Goal: Transaction & Acquisition: Book appointment/travel/reservation

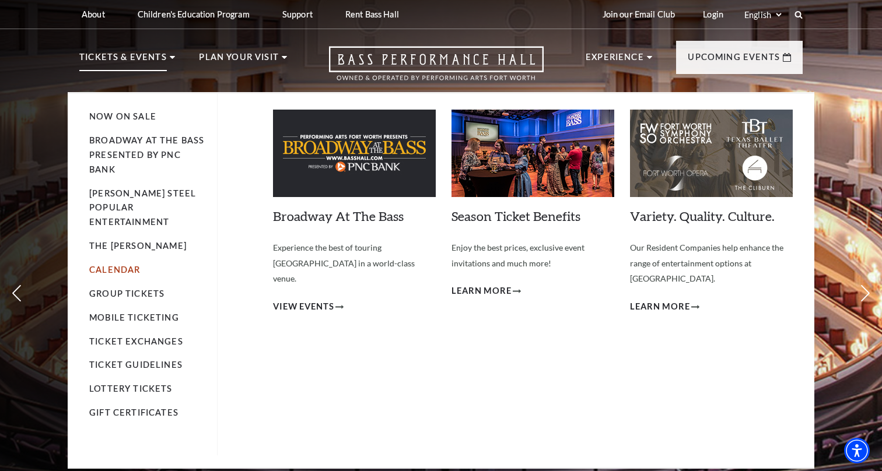
click at [123, 265] on link "Calendar" at bounding box center [114, 270] width 51 height 10
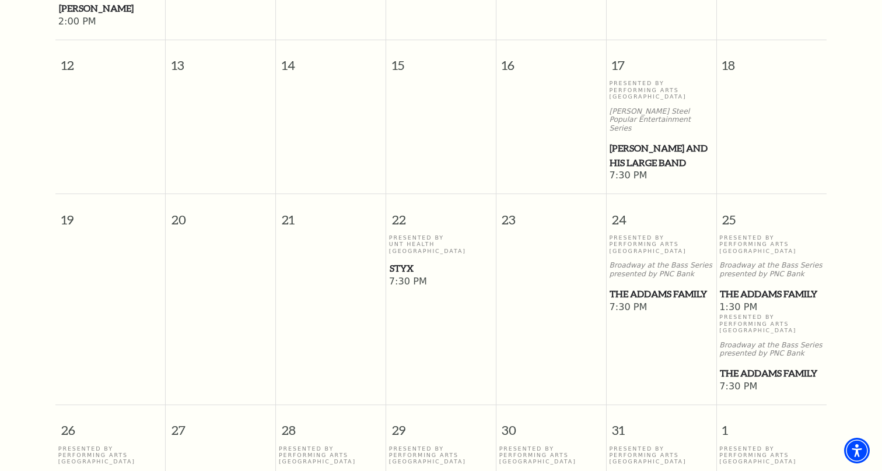
scroll to position [540, 0]
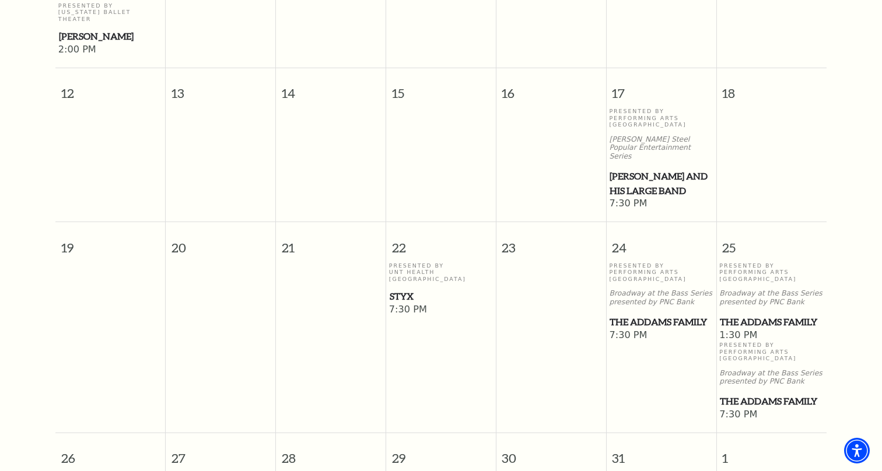
click at [635, 169] on span "Lyle Lovett and his Large Band" at bounding box center [661, 183] width 103 height 29
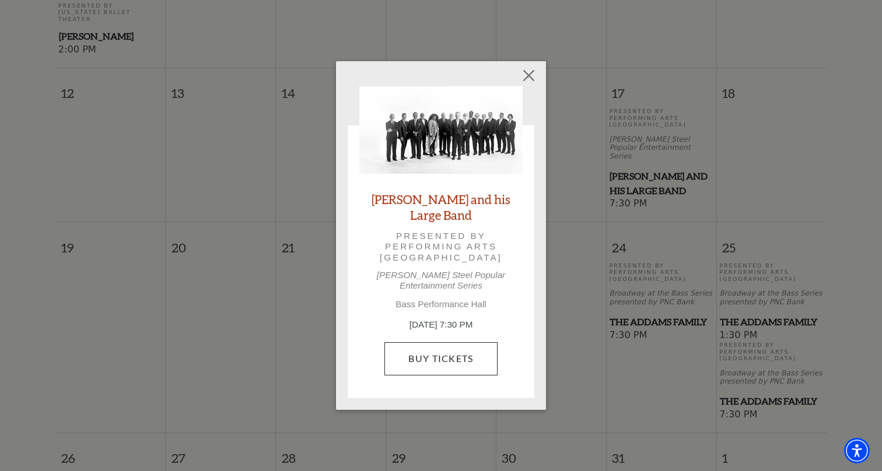
click at [454, 345] on link "Buy Tickets" at bounding box center [440, 358] width 113 height 33
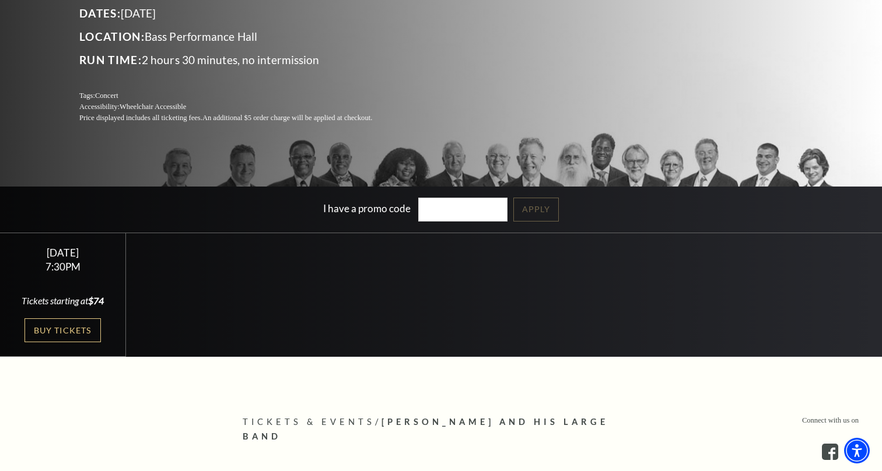
scroll to position [187, 0]
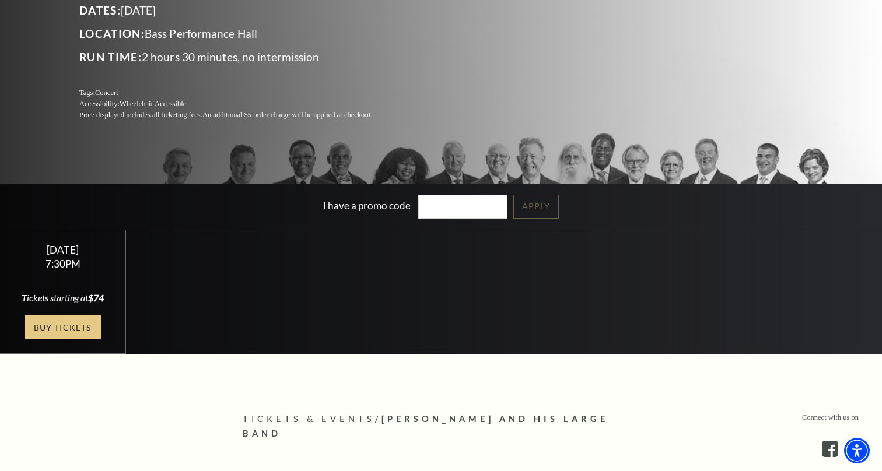
click at [68, 326] on link "Buy Tickets" at bounding box center [63, 328] width 76 height 24
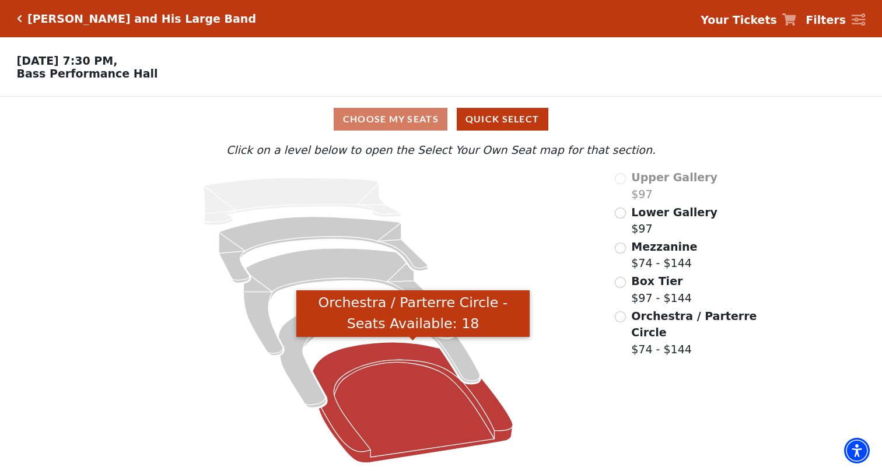
click at [375, 377] on icon "Orchestra / Parterre Circle - Seats Available: 18" at bounding box center [413, 402] width 200 height 121
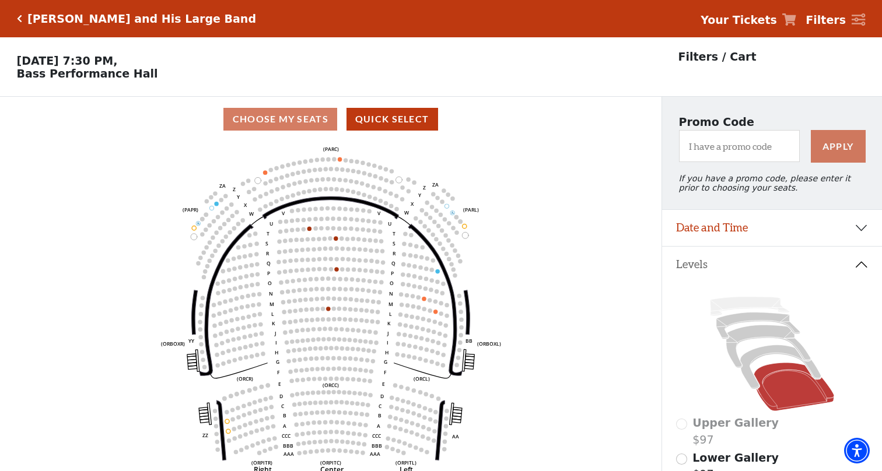
scroll to position [54, 0]
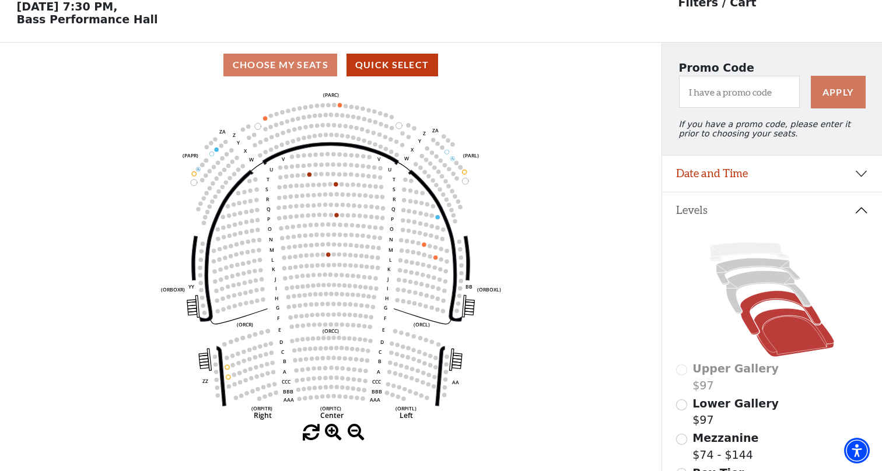
click at [750, 306] on icon at bounding box center [780, 313] width 81 height 44
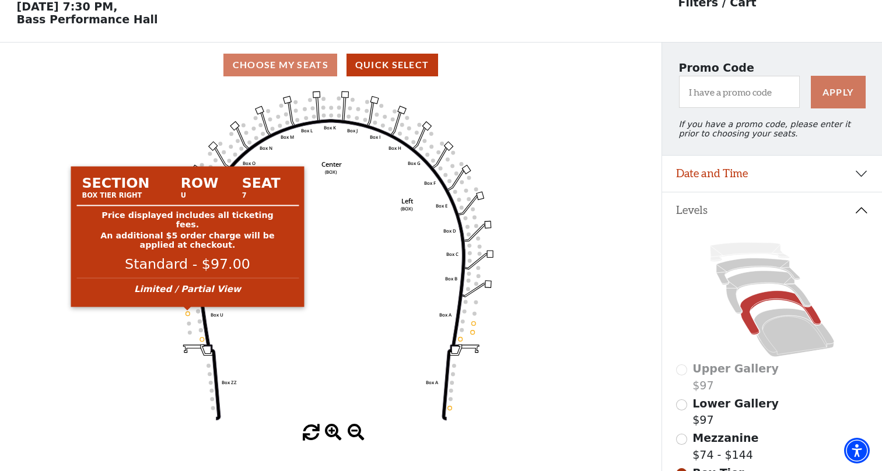
click at [187, 313] on circle at bounding box center [188, 314] width 4 height 4
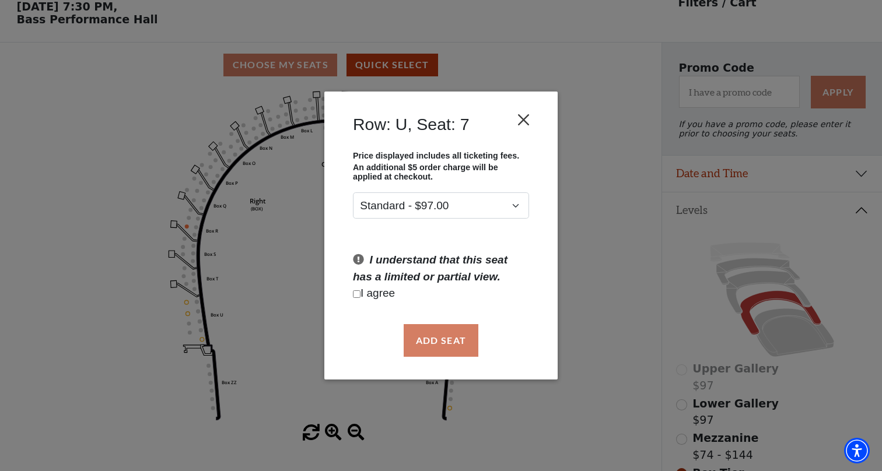
click at [526, 117] on button "Close" at bounding box center [524, 120] width 22 height 22
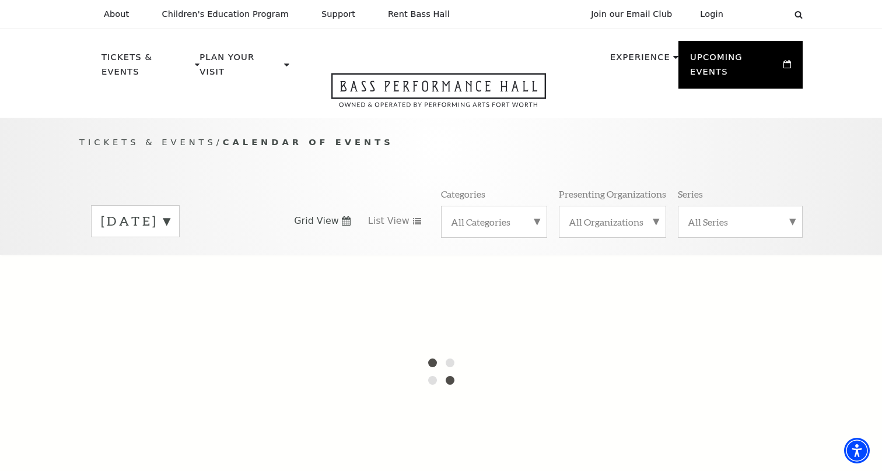
click at [348, 216] on icon at bounding box center [346, 220] width 9 height 9
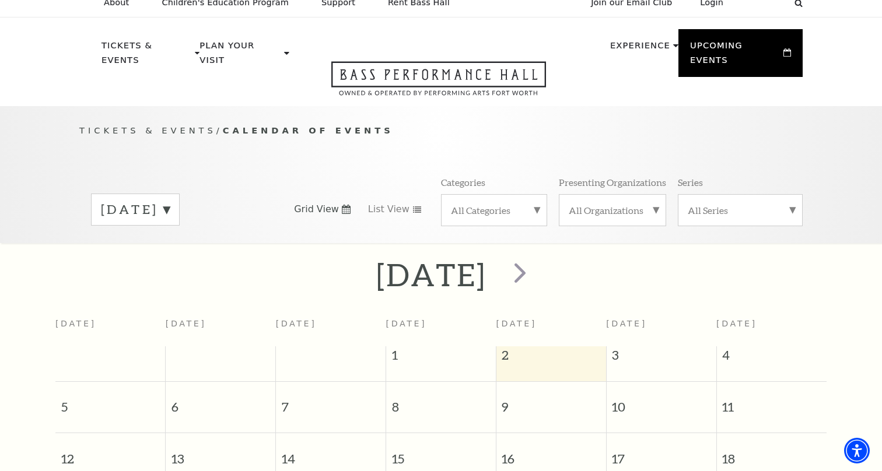
scroll to position [22, 0]
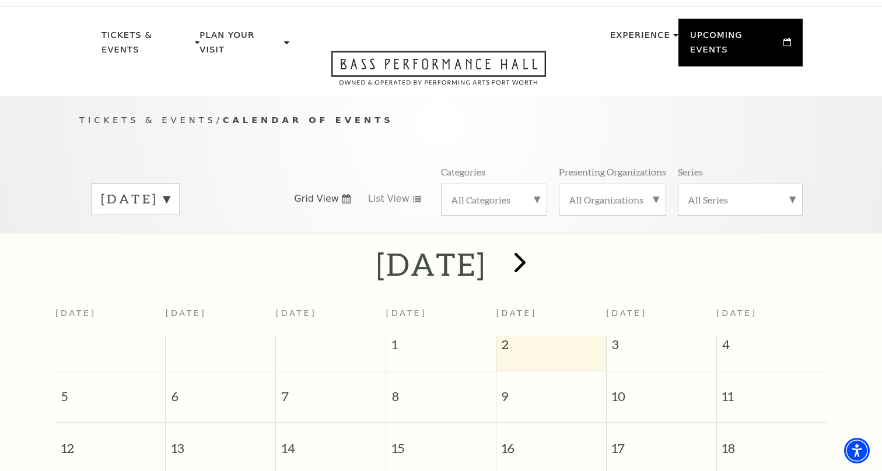
click at [537, 246] on span "next" at bounding box center [519, 262] width 33 height 33
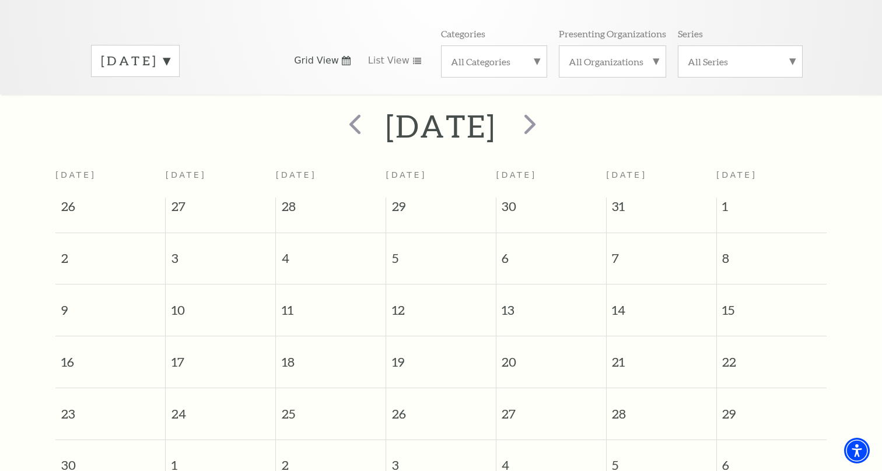
scroll to position [144, 0]
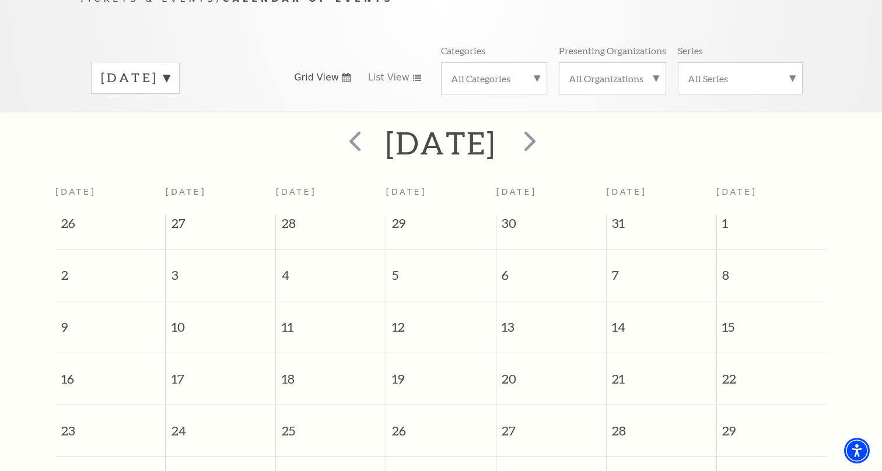
click at [170, 69] on label "October 2025" at bounding box center [135, 78] width 69 height 18
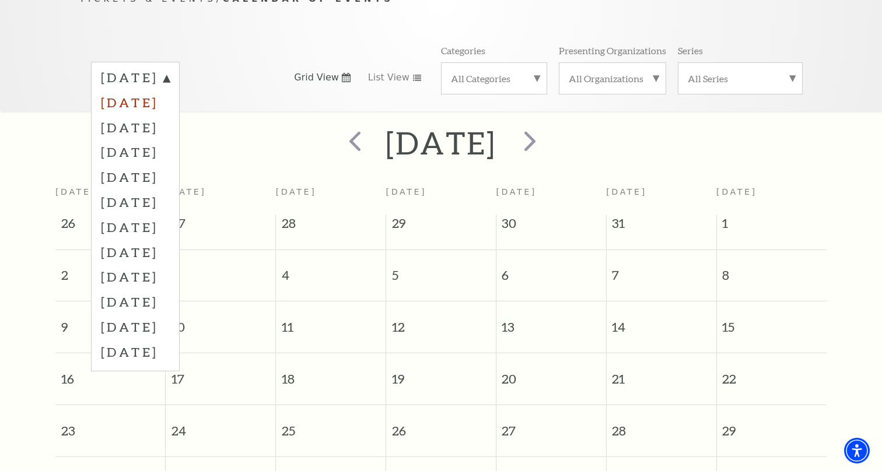
click at [170, 90] on label "November 2025" at bounding box center [135, 102] width 69 height 25
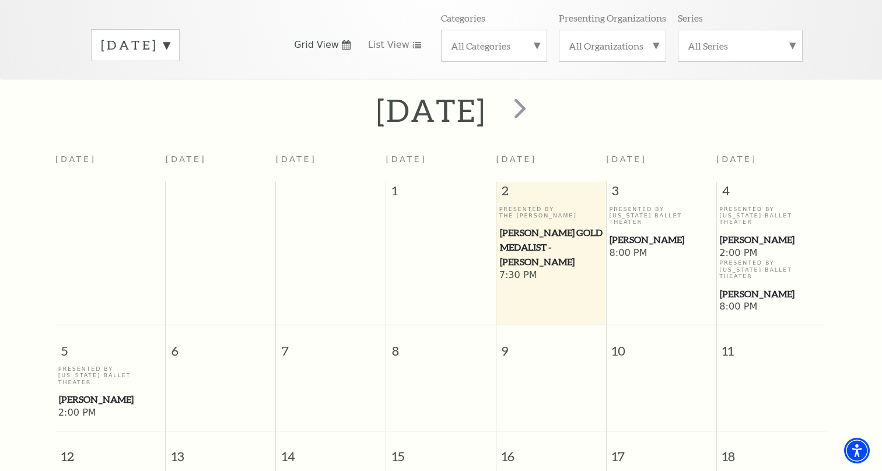
scroll to position [201, 0]
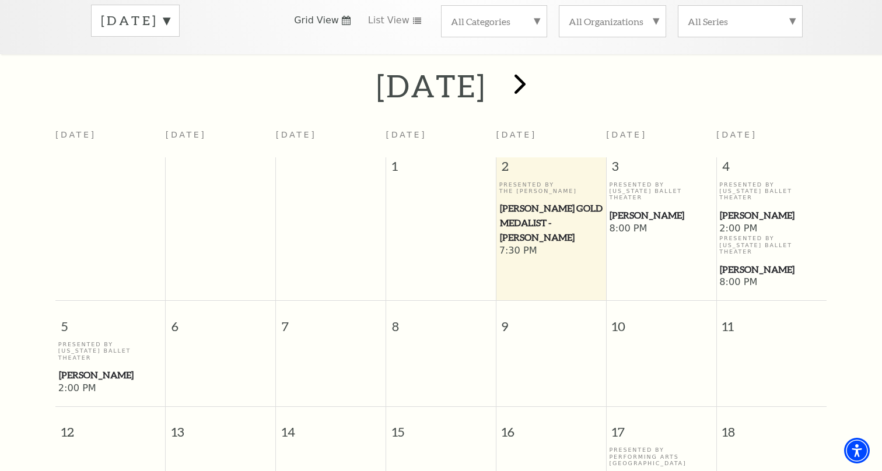
click at [537, 72] on span "next" at bounding box center [519, 83] width 33 height 33
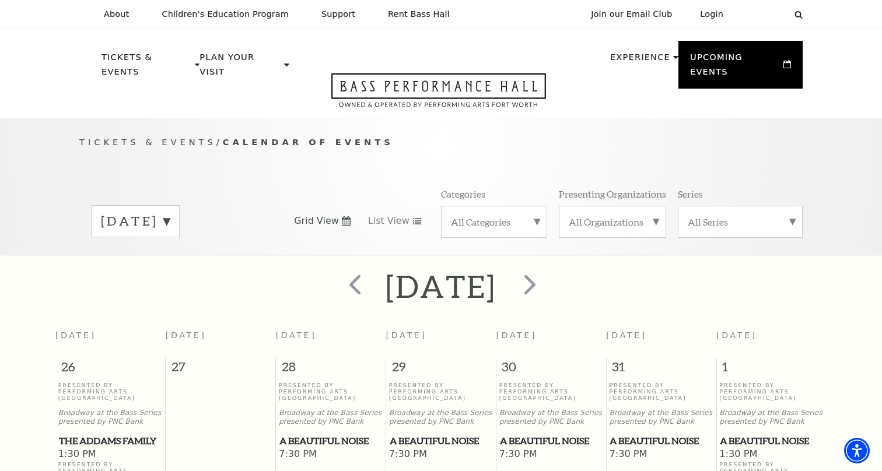
scroll to position [0, 0]
click at [547, 268] on span "next" at bounding box center [529, 284] width 33 height 33
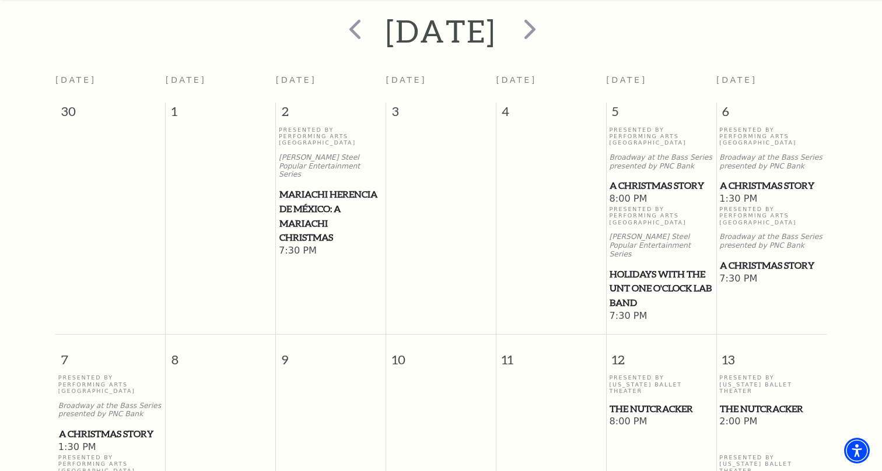
scroll to position [187, 0]
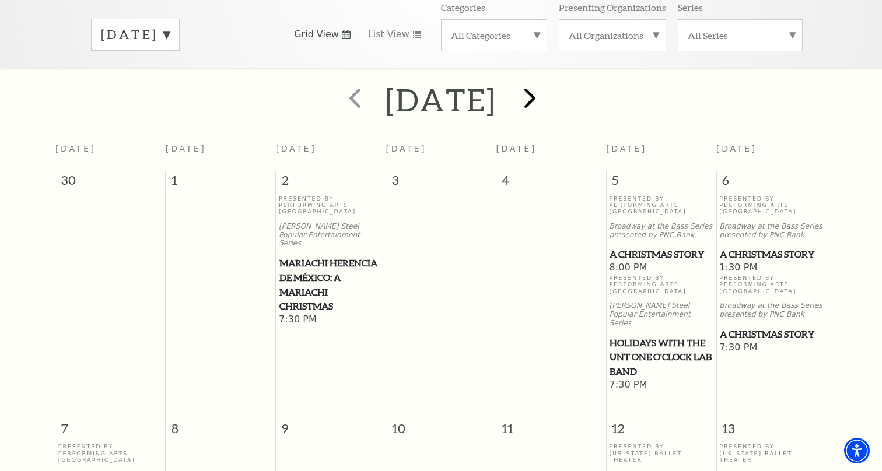
click at [547, 82] on span "next" at bounding box center [529, 97] width 33 height 33
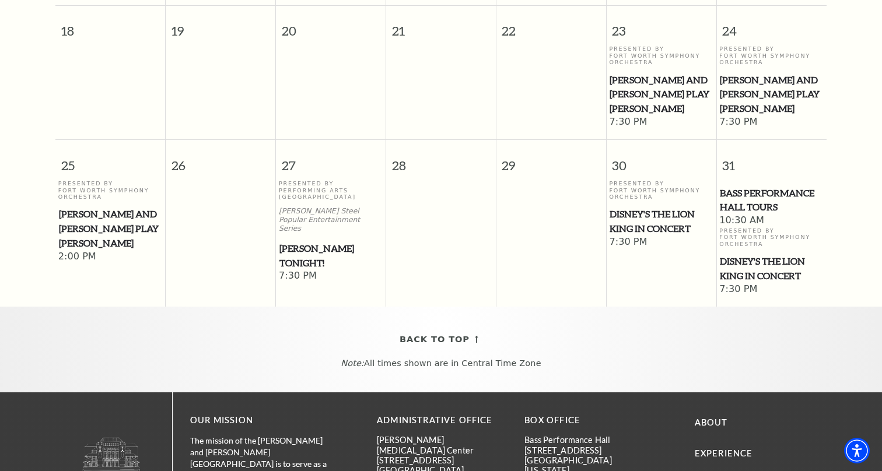
scroll to position [738, 0]
